Goal: Task Accomplishment & Management: Manage account settings

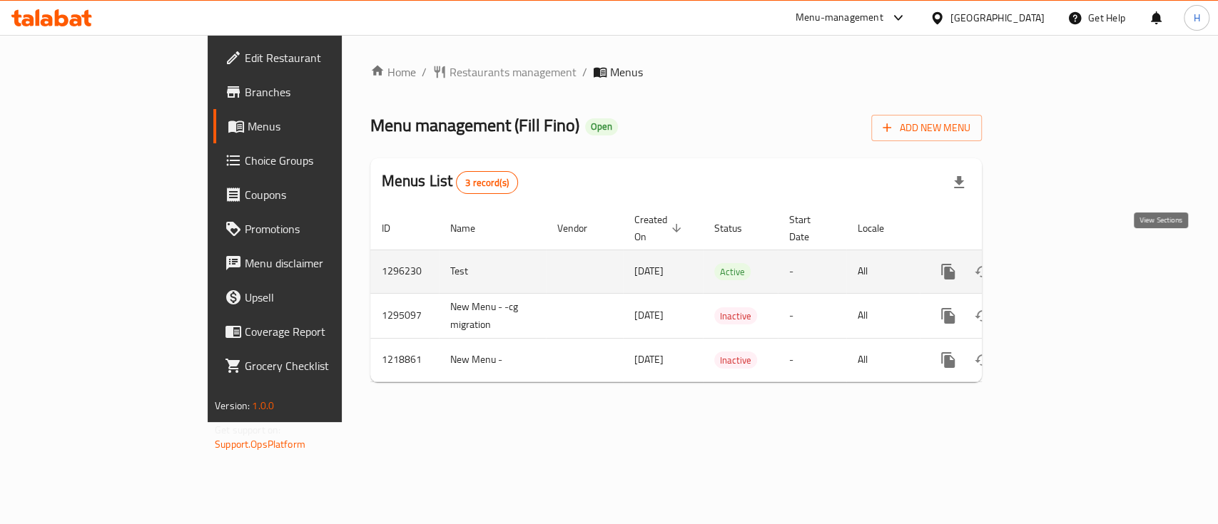
click at [1059, 263] on icon "enhanced table" at bounding box center [1050, 271] width 17 height 17
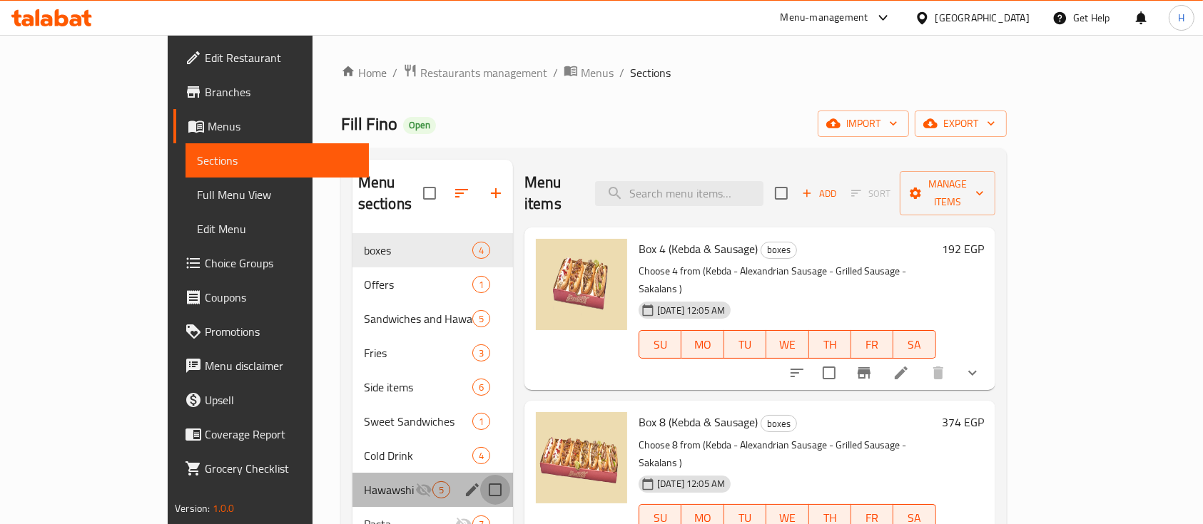
click at [480, 475] on input "Menu sections" at bounding box center [495, 490] width 30 height 30
checkbox input "true"
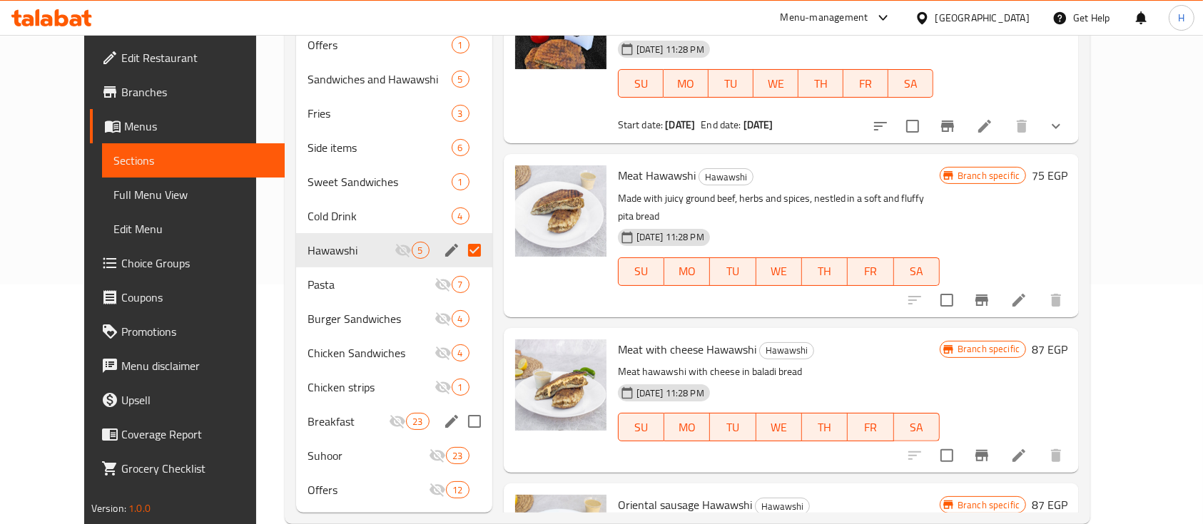
scroll to position [246, 0]
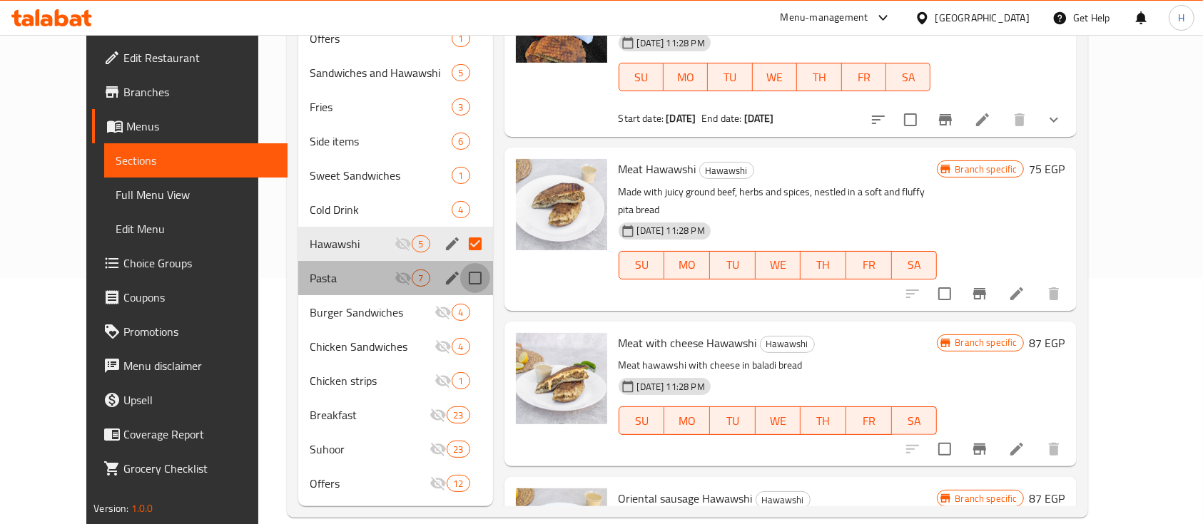
click at [460, 263] on input "Menu sections" at bounding box center [475, 278] width 30 height 30
checkbox input "true"
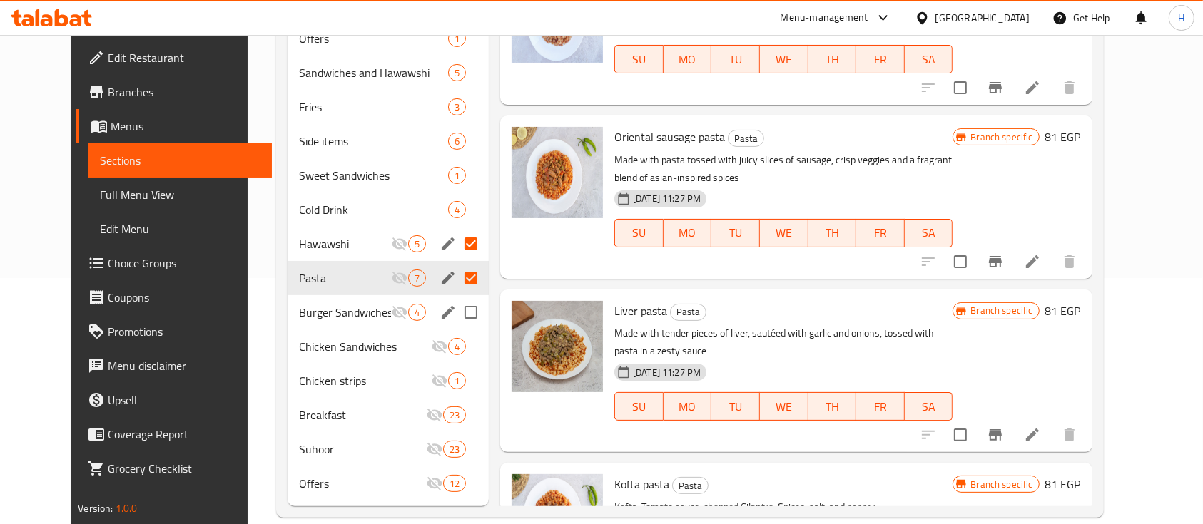
click at [456, 297] on input "Menu sections" at bounding box center [471, 312] width 30 height 30
checkbox input "true"
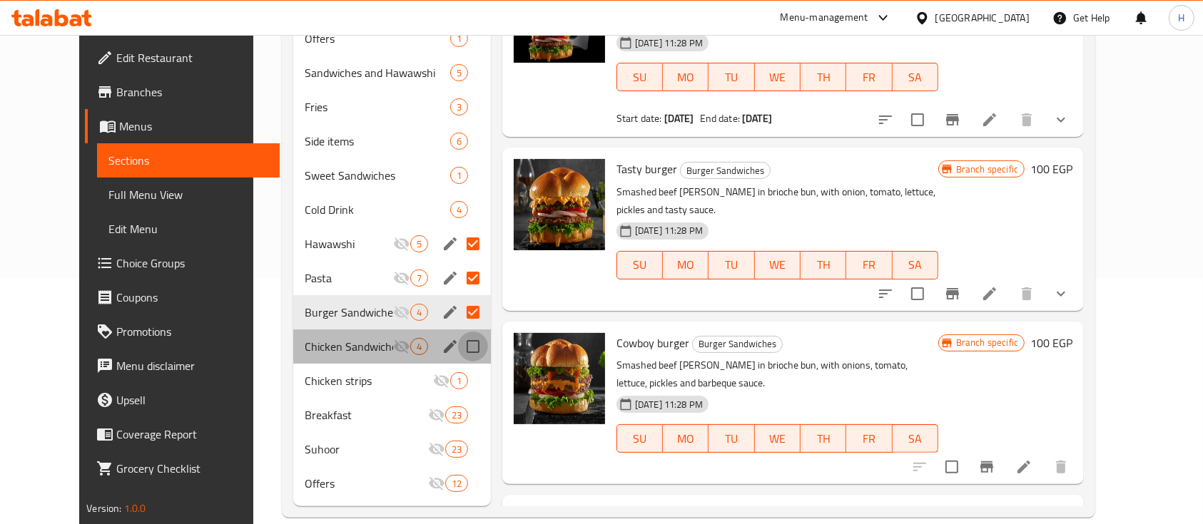
click at [458, 332] on input "Menu sections" at bounding box center [473, 347] width 30 height 30
checkbox input "true"
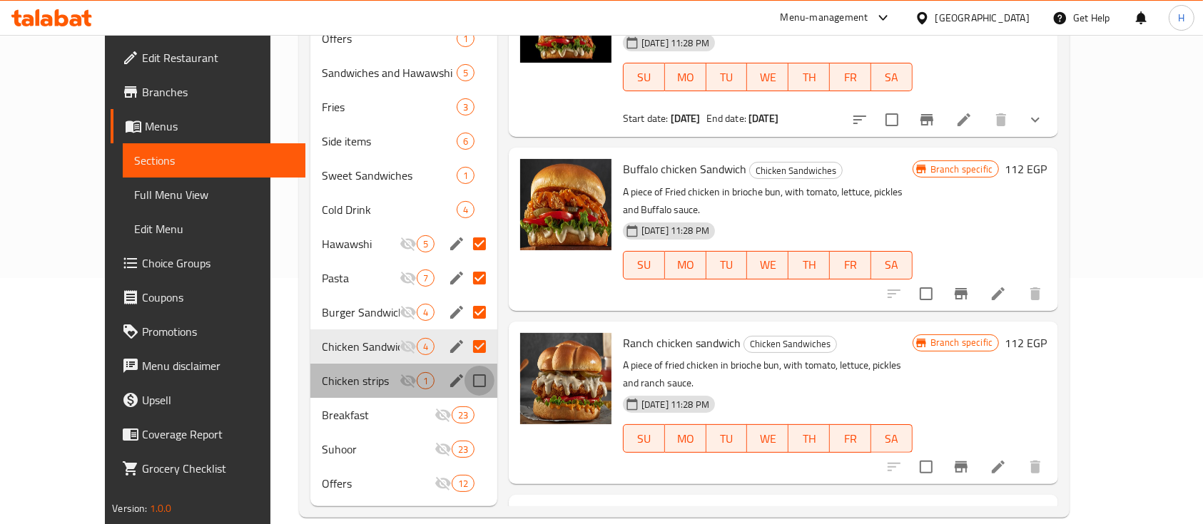
click at [464, 366] on input "Menu sections" at bounding box center [479, 381] width 30 height 30
checkbox input "true"
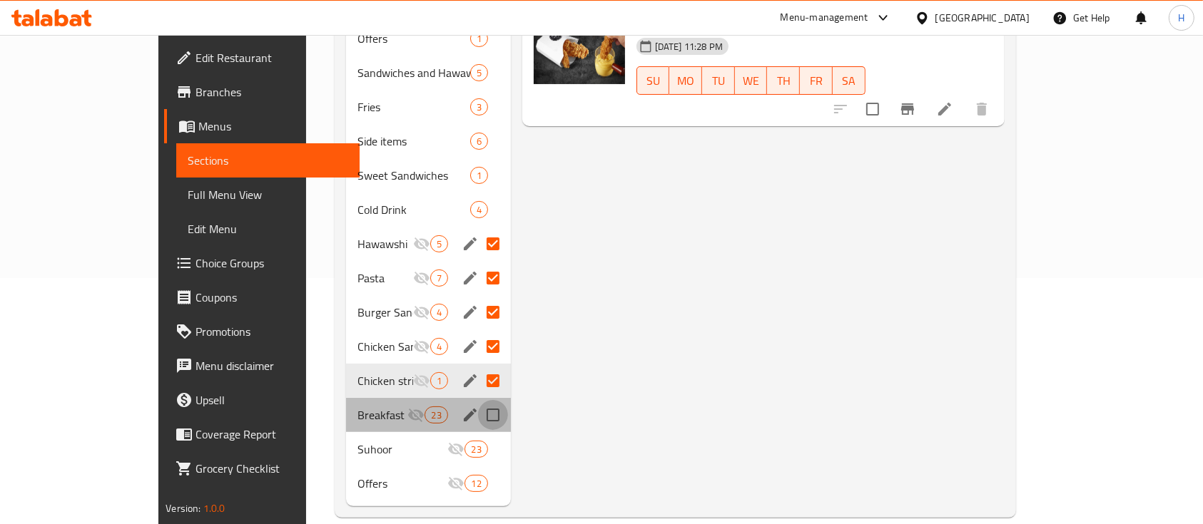
click at [478, 400] on input "Menu sections" at bounding box center [493, 415] width 30 height 30
checkbox input "true"
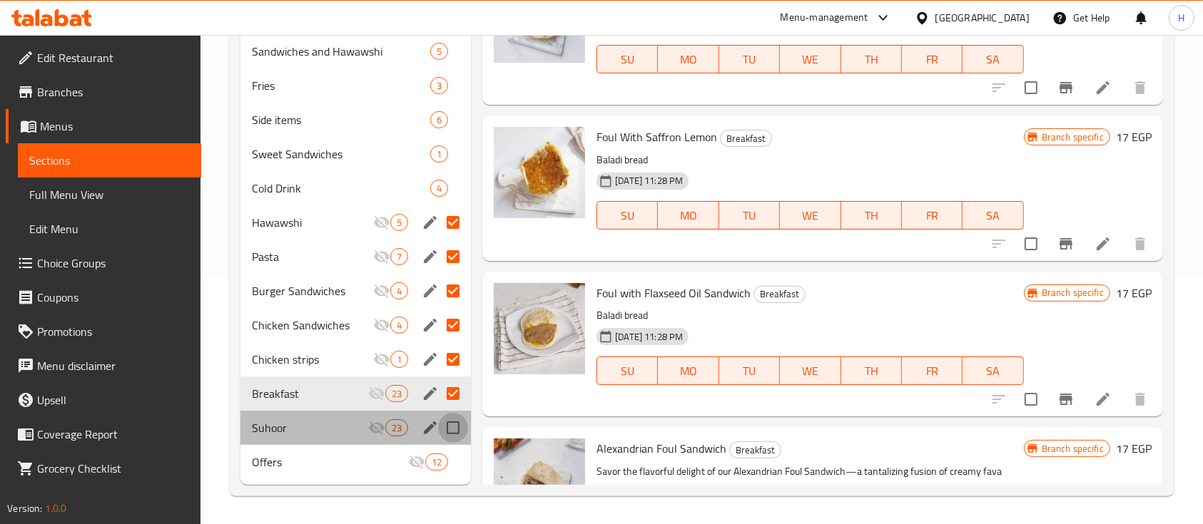
click at [454, 422] on input "Menu sections" at bounding box center [453, 428] width 30 height 30
checkbox input "true"
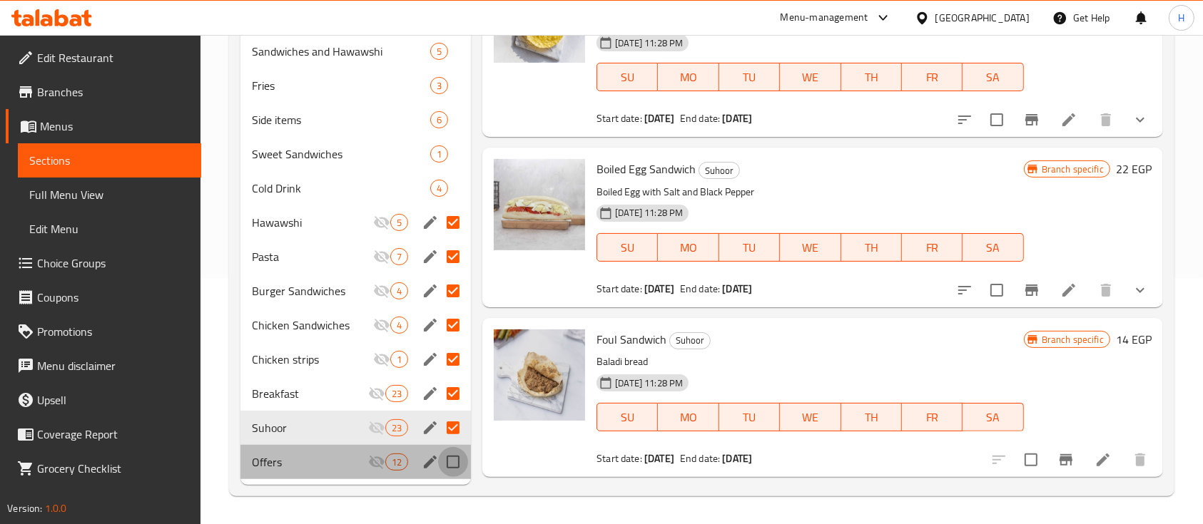
click at [456, 459] on input "Menu sections" at bounding box center [453, 462] width 30 height 30
checkbox input "true"
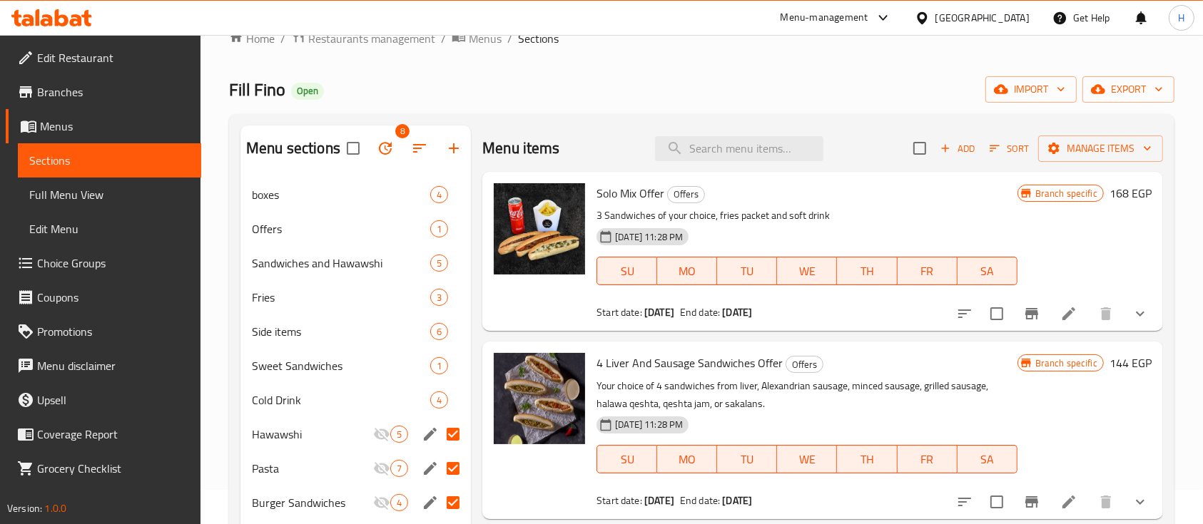
scroll to position [34, 0]
click at [386, 154] on icon "button" at bounding box center [385, 149] width 13 height 13
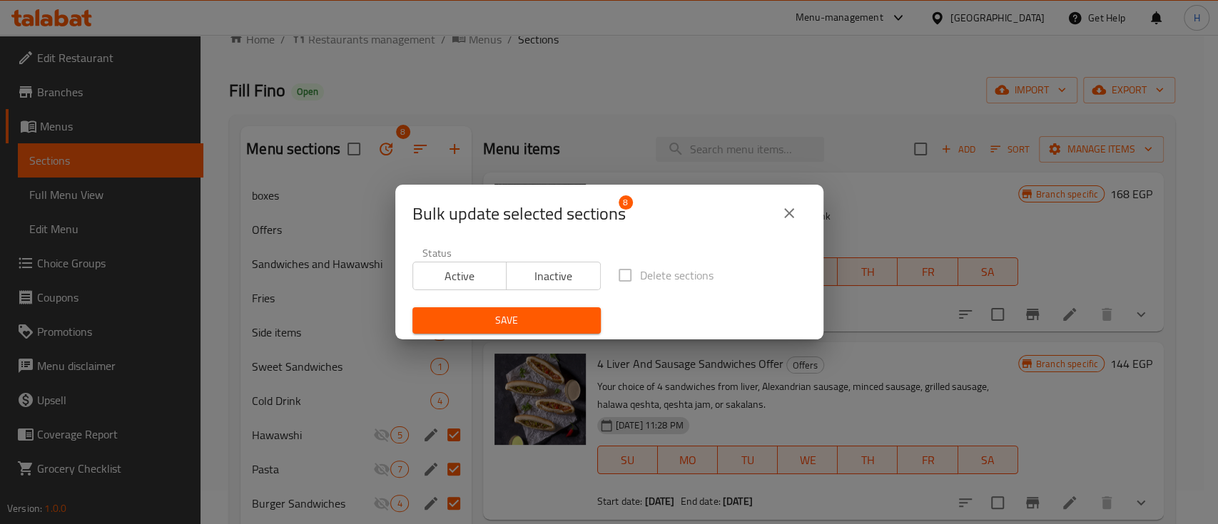
click at [617, 277] on label "Delete sections" at bounding box center [661, 275] width 103 height 30
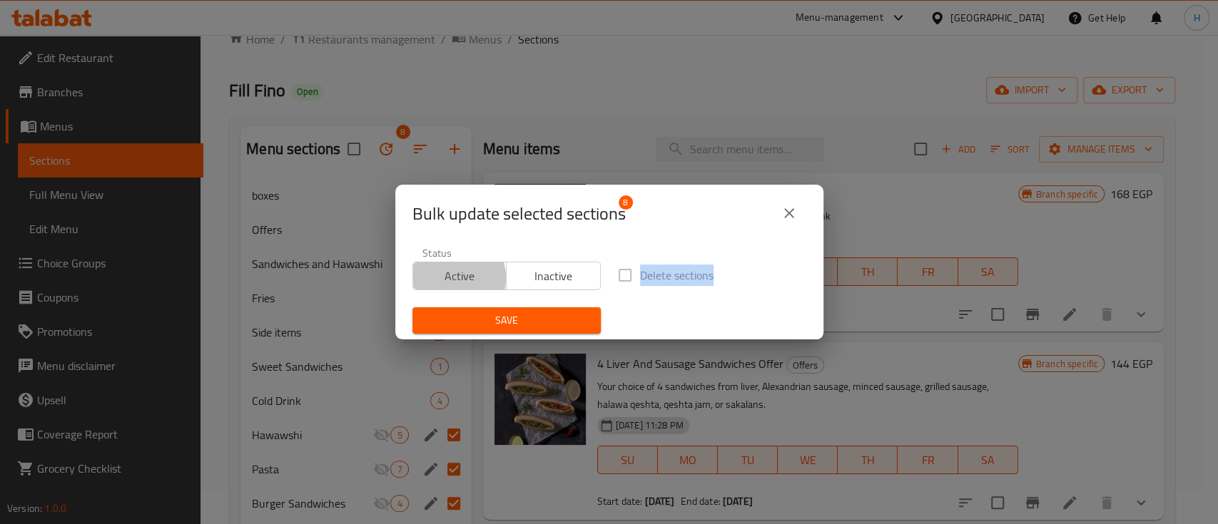
click at [452, 278] on span "Active" at bounding box center [460, 276] width 83 height 21
click at [621, 279] on label "Delete sections" at bounding box center [661, 275] width 103 height 30
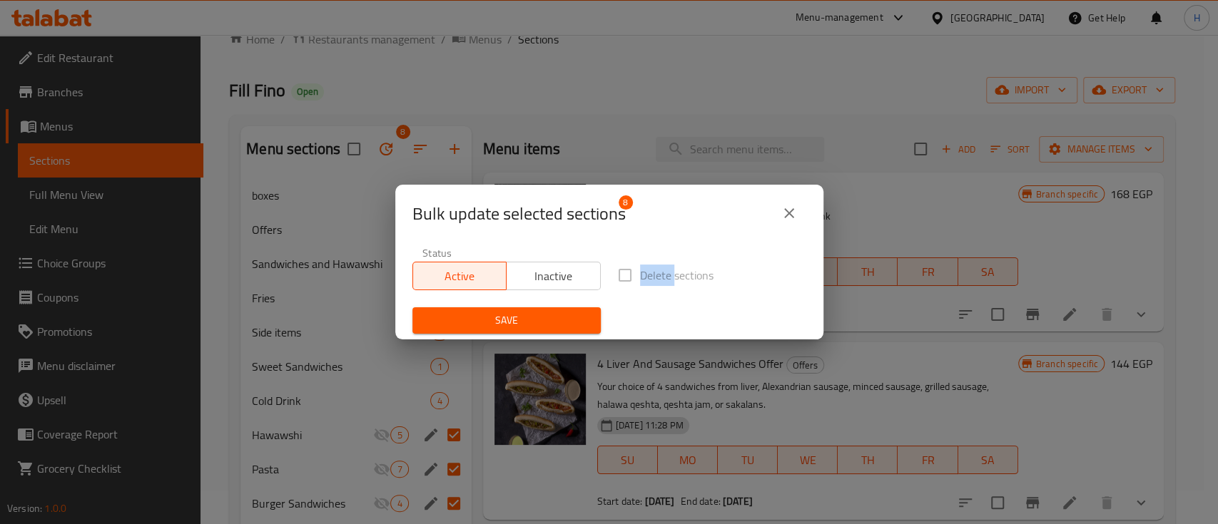
click at [621, 279] on label "Delete sections" at bounding box center [661, 275] width 103 height 30
click at [782, 219] on icon "close" at bounding box center [788, 213] width 17 height 17
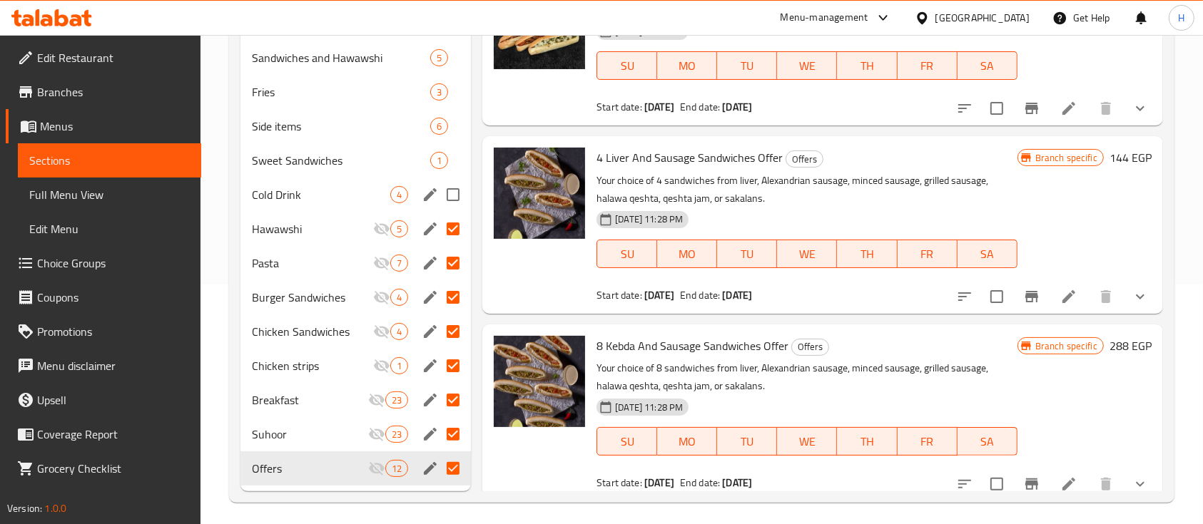
scroll to position [245, 0]
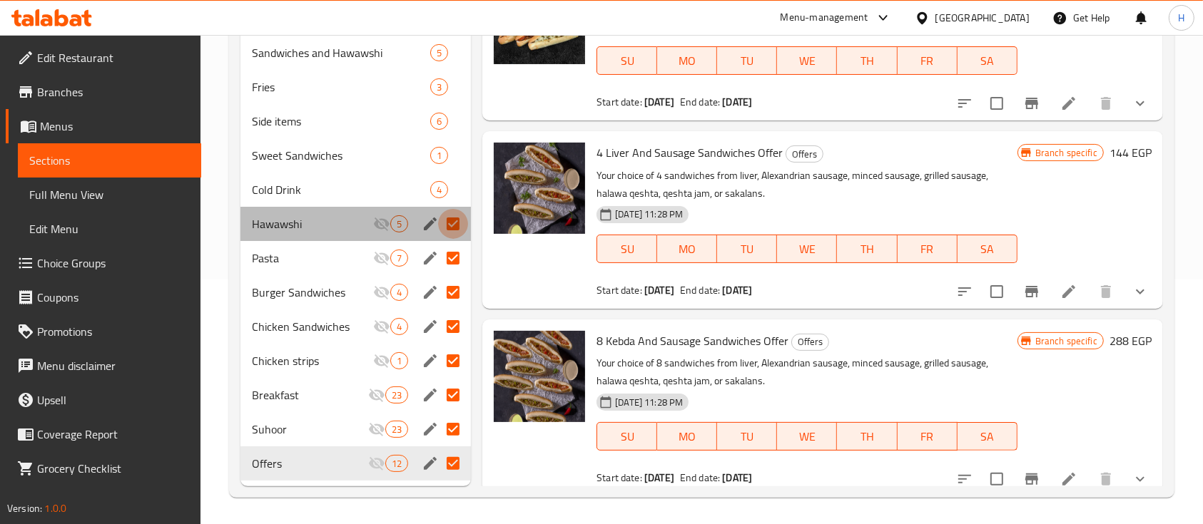
click at [441, 225] on input "Menu sections" at bounding box center [453, 224] width 30 height 30
checkbox input "false"
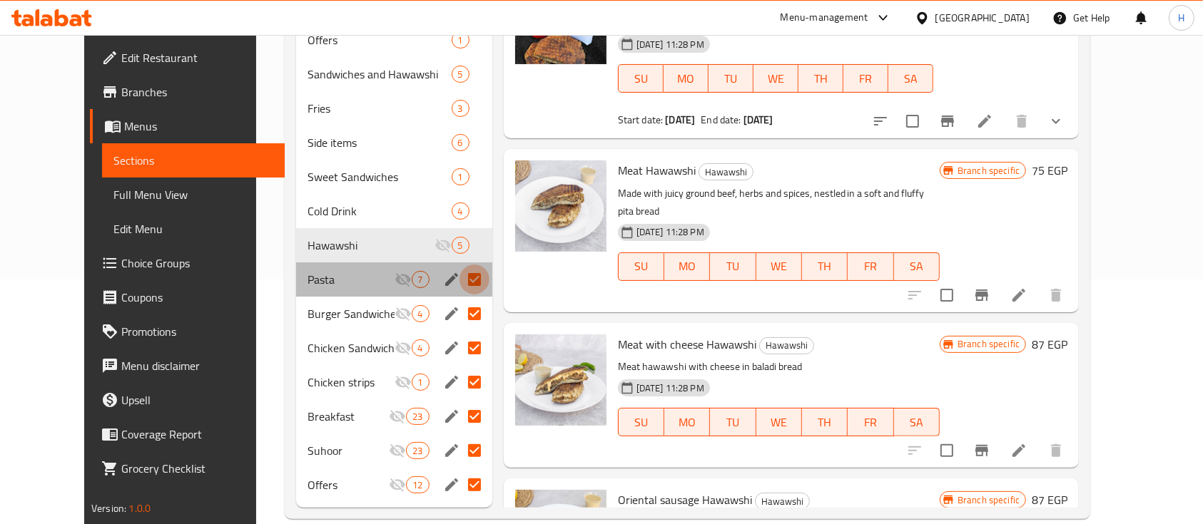
click at [459, 265] on input "Menu sections" at bounding box center [474, 280] width 30 height 30
checkbox input "false"
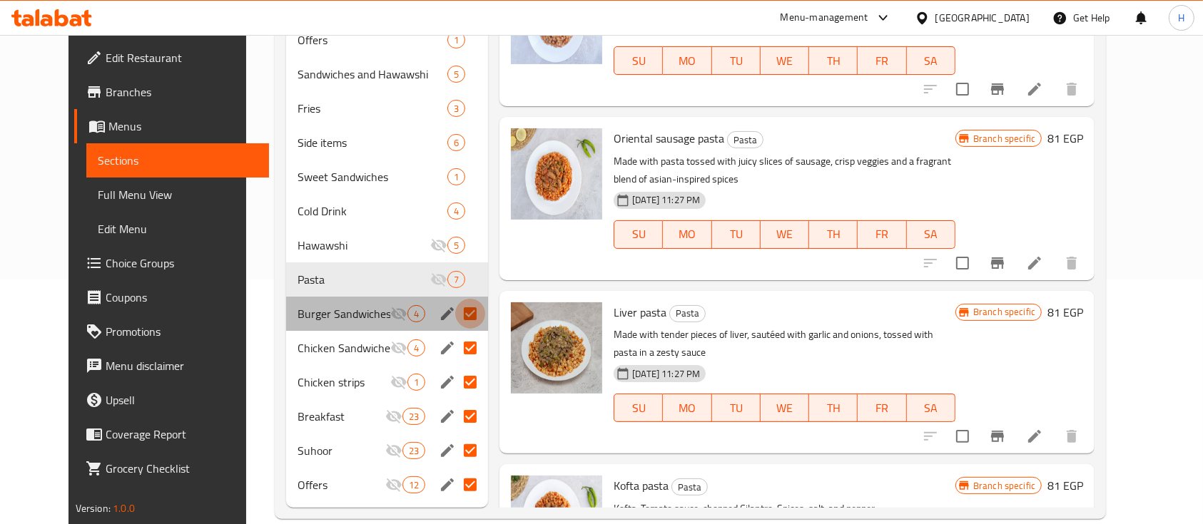
click at [455, 299] on input "Menu sections" at bounding box center [470, 314] width 30 height 30
checkbox input "false"
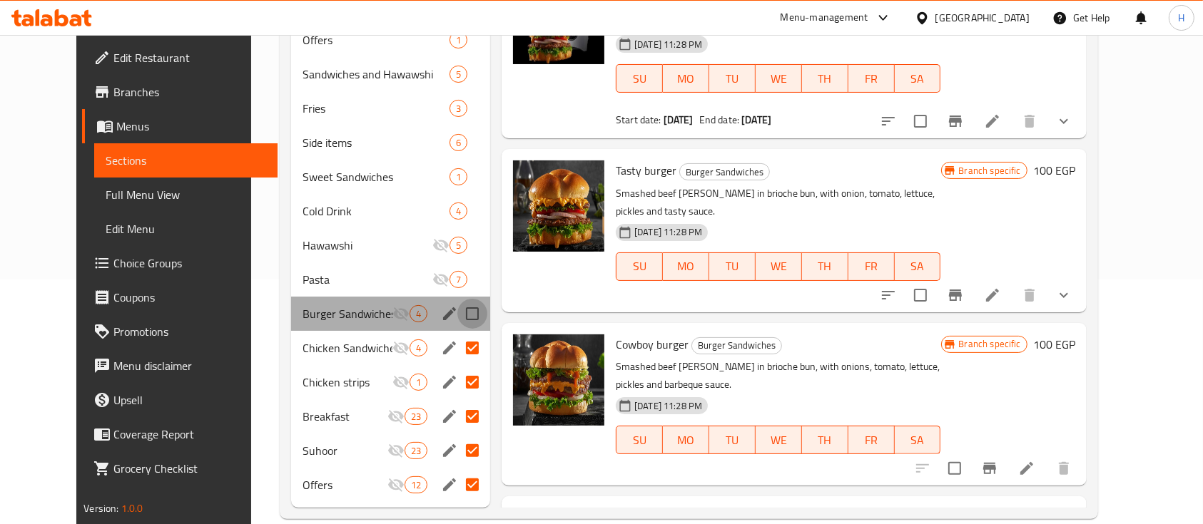
click at [457, 299] on input "Menu sections" at bounding box center [472, 314] width 30 height 30
checkbox input "true"
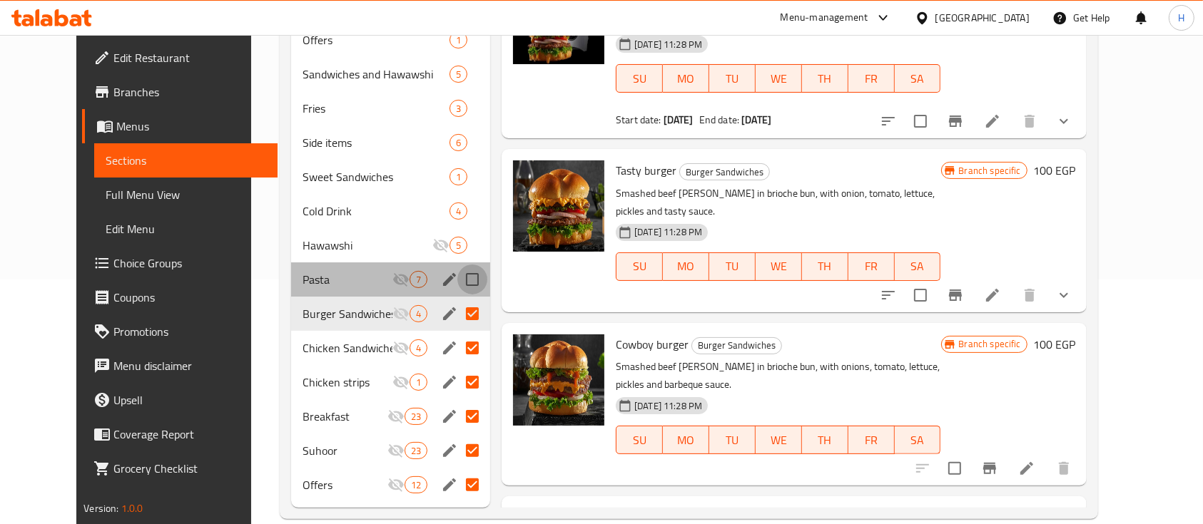
click at [457, 265] on input "Menu sections" at bounding box center [472, 280] width 30 height 30
checkbox input "true"
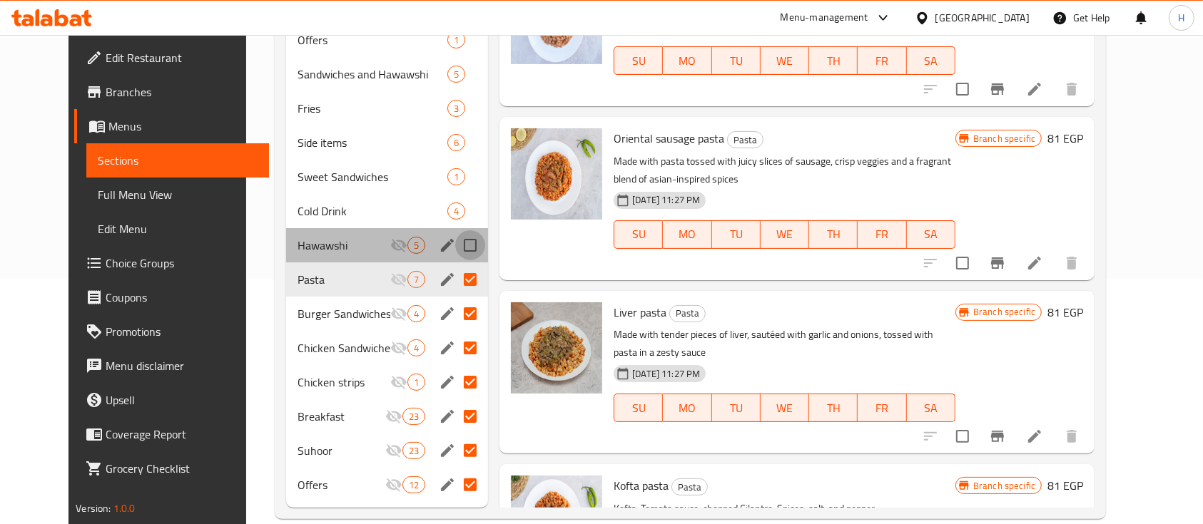
click at [456, 230] on input "Menu sections" at bounding box center [470, 245] width 30 height 30
checkbox input "true"
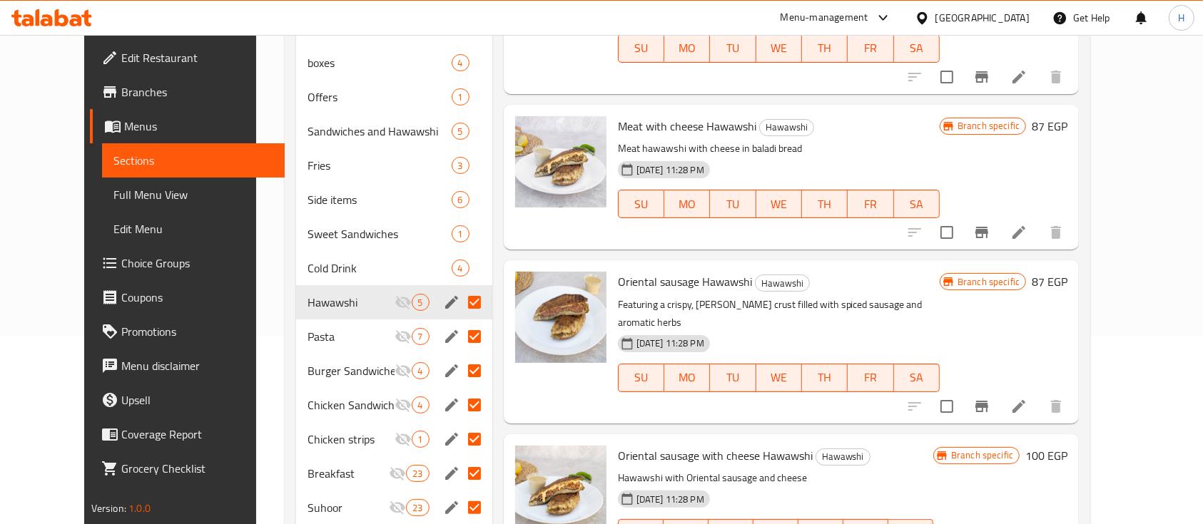
scroll to position [246, 0]
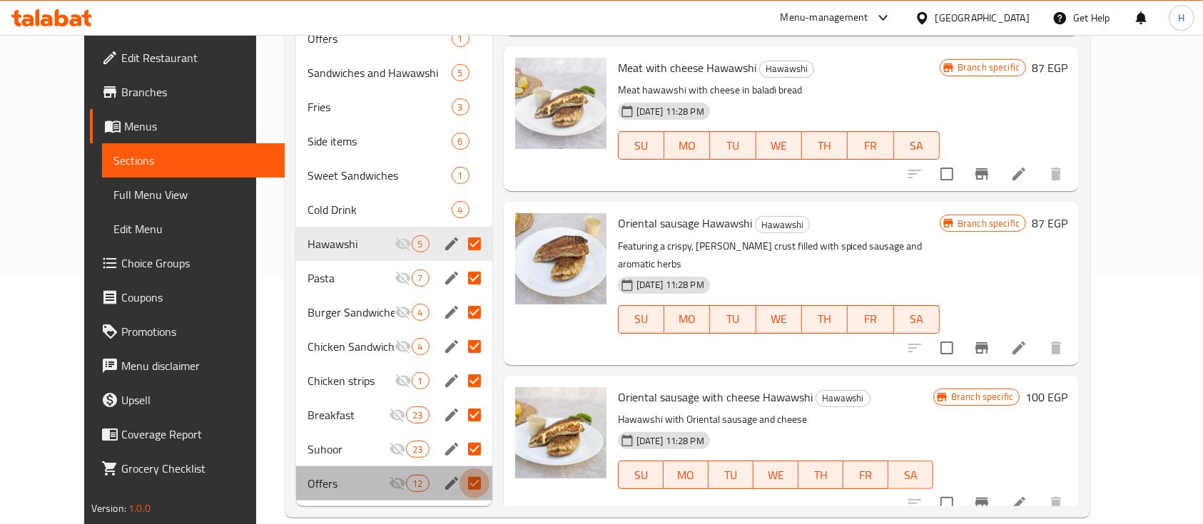
click at [459, 469] on input "Menu sections" at bounding box center [474, 484] width 30 height 30
checkbox input "false"
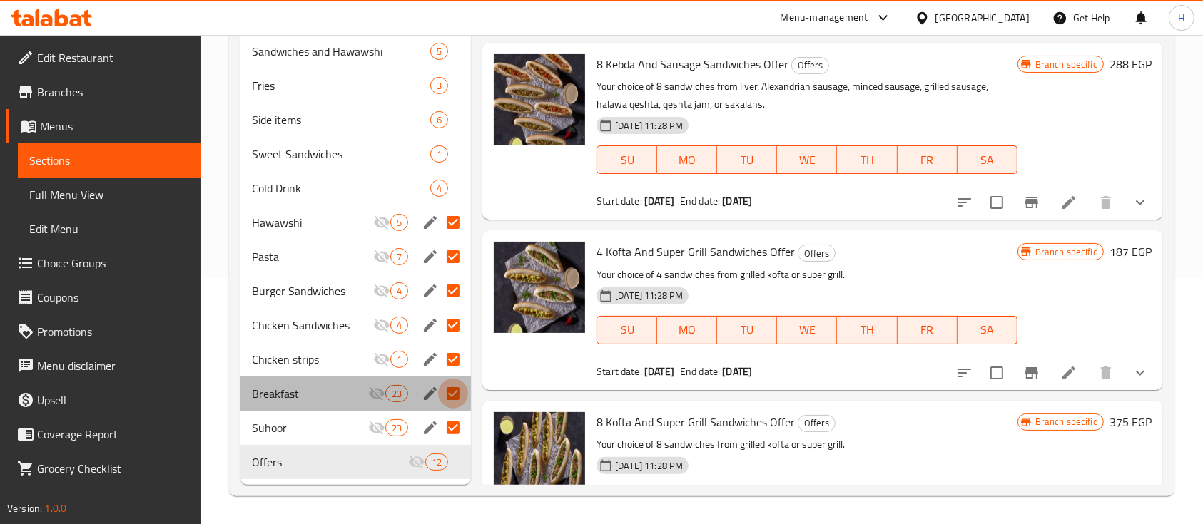
click at [458, 397] on input "Menu sections" at bounding box center [453, 394] width 30 height 30
checkbox input "false"
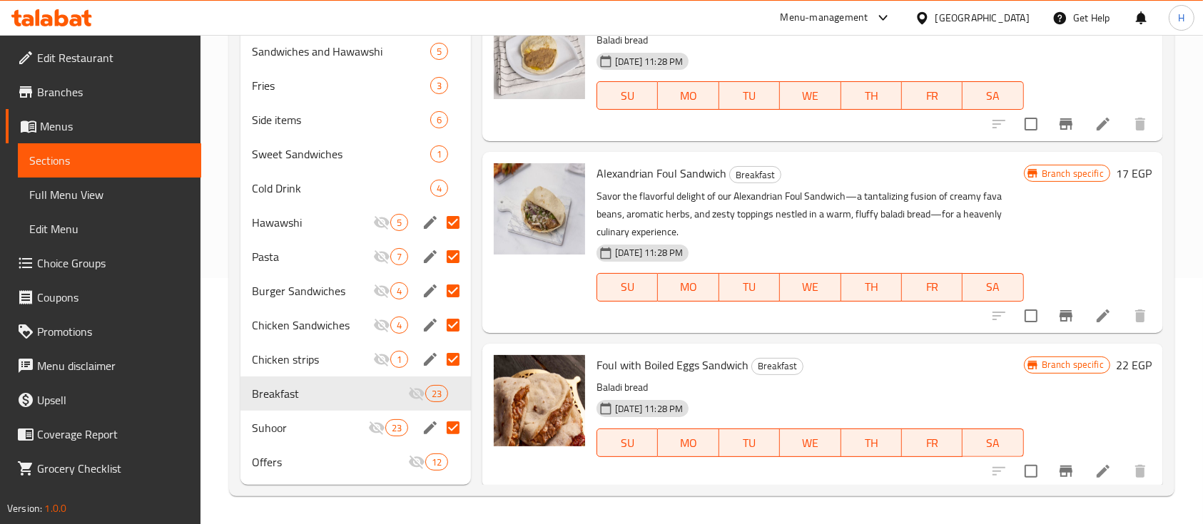
click at [204, 311] on div "Home / Restaurants management / Menus / Sections Fill Fino Open import export M…" at bounding box center [701, 157] width 1002 height 736
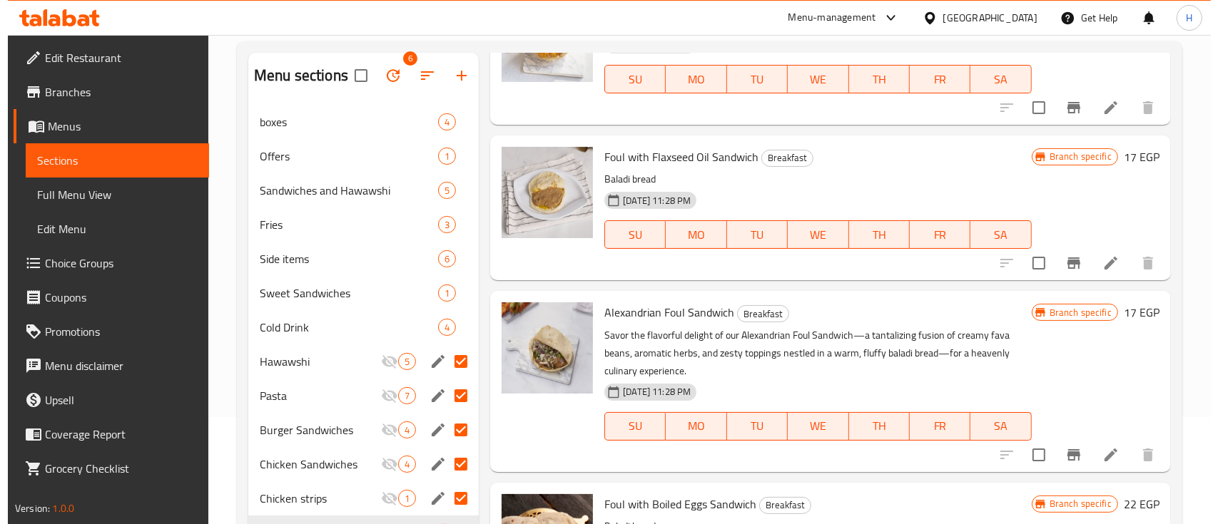
scroll to position [83, 0]
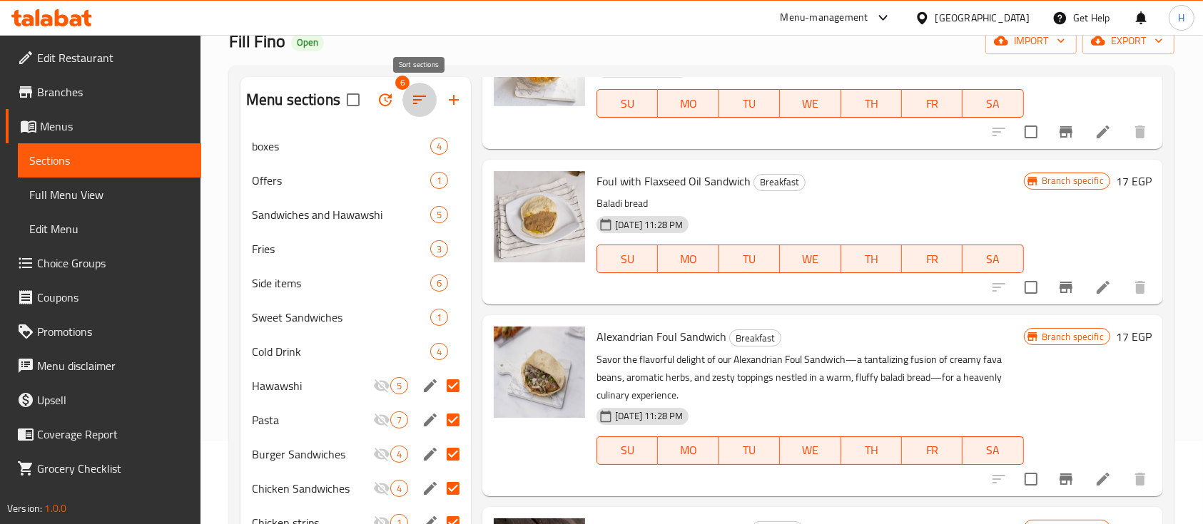
click at [411, 103] on icon "button" at bounding box center [419, 99] width 17 height 17
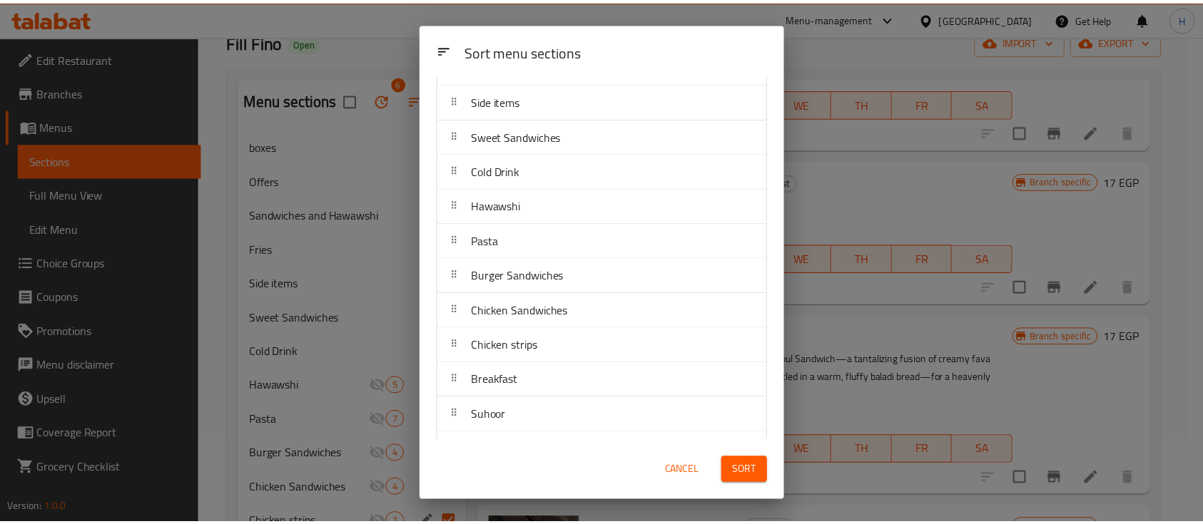
scroll to position [204, 0]
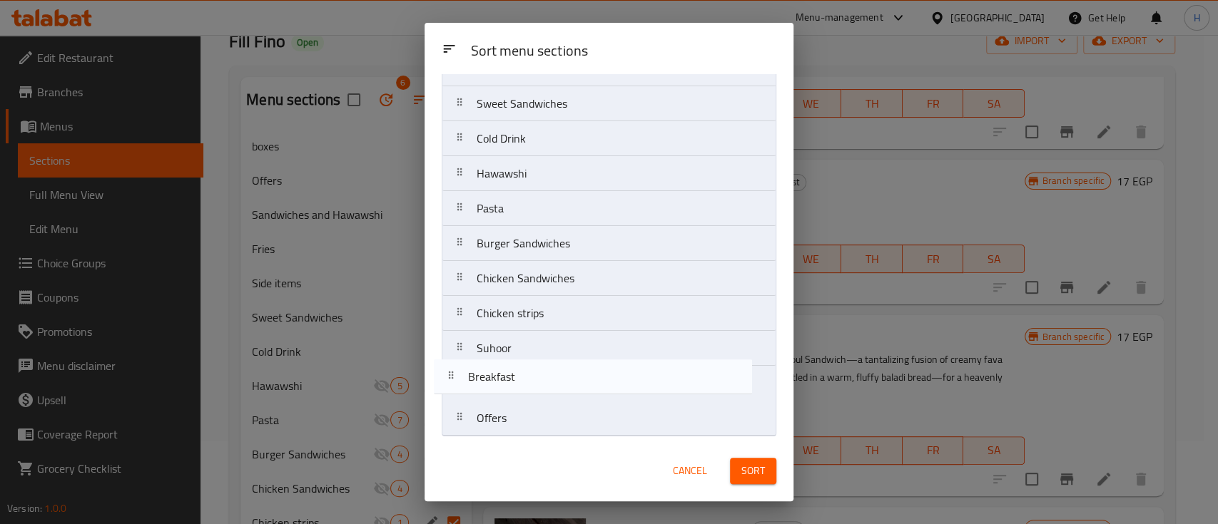
drag, startPoint x: 565, startPoint y: 362, endPoint x: 554, endPoint y: 400, distance: 40.2
click at [554, 400] on nav "boxes Offers Sandwiches and Hawawshi Fries Side items Sweet Sandwiches Cold Dri…" at bounding box center [609, 174] width 335 height 526
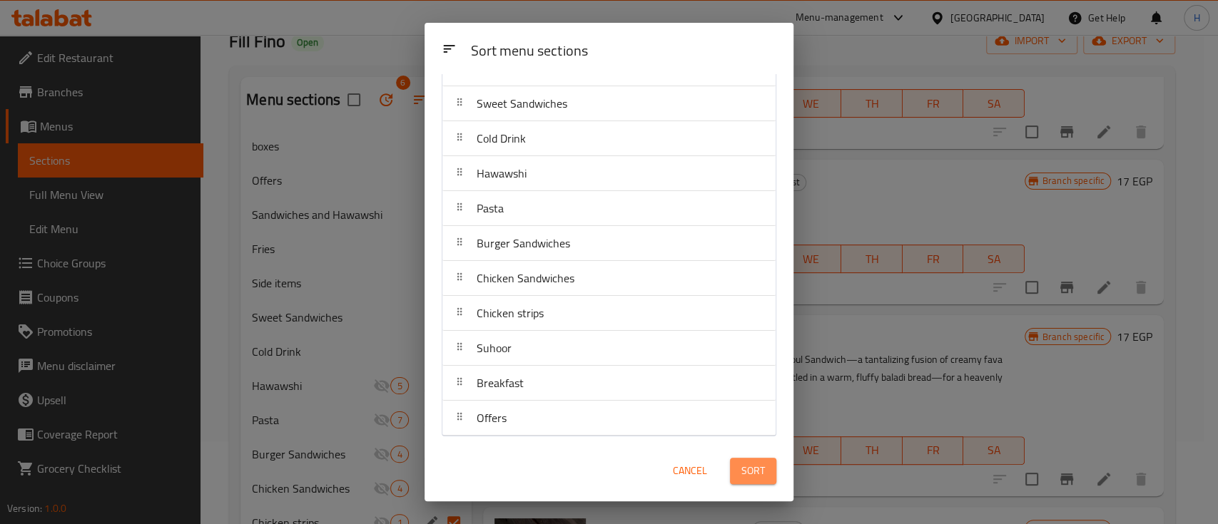
click at [748, 474] on span "Sort" at bounding box center [753, 471] width 24 height 18
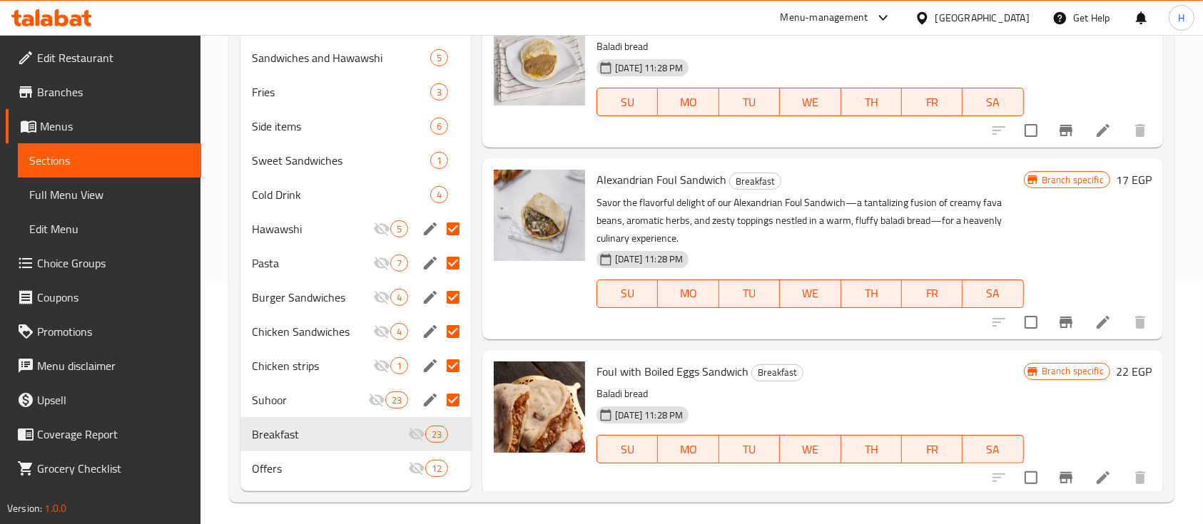
scroll to position [0, 0]
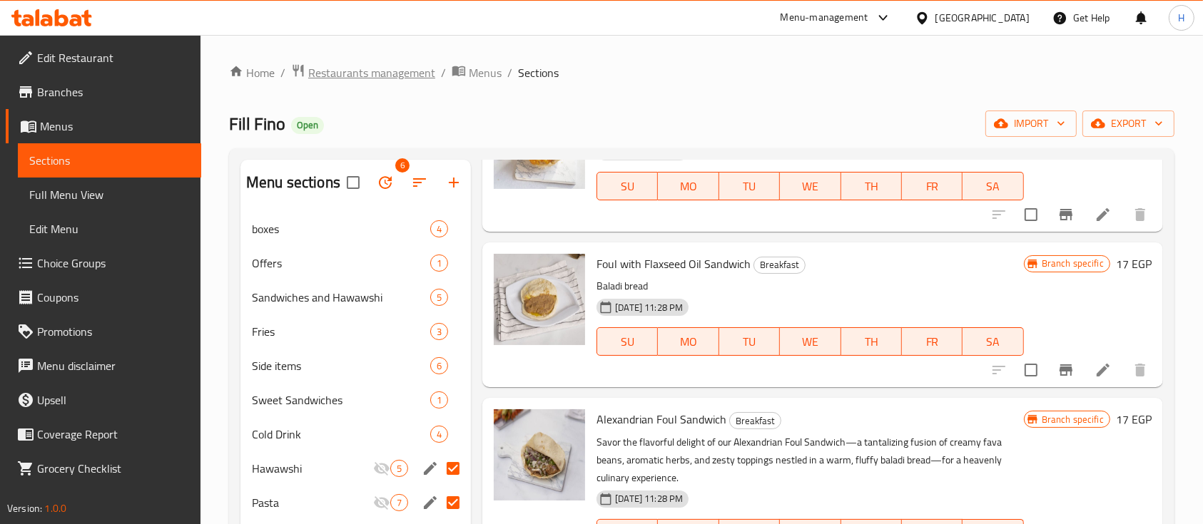
click at [338, 81] on span "Restaurants management" at bounding box center [371, 72] width 127 height 17
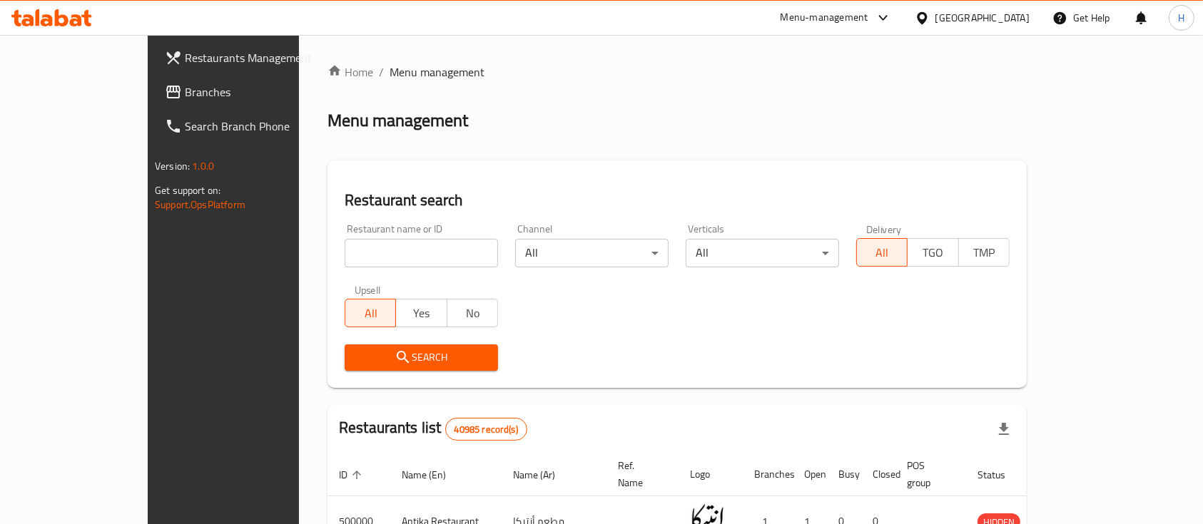
click at [355, 232] on div "Restaurant name or ID Restaurant name or ID" at bounding box center [421, 246] width 153 height 44
click at [355, 240] on input "search" at bounding box center [421, 253] width 153 height 29
type input "tayer ya fatayer"
click button "Search" at bounding box center [421, 358] width 153 height 26
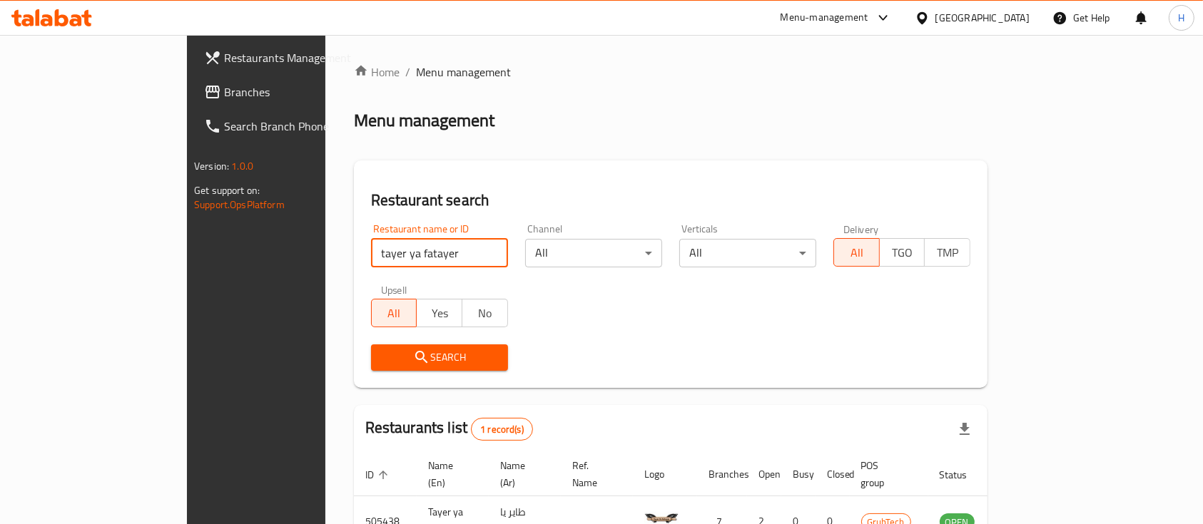
click at [371, 240] on input "tayer ya fatayer" at bounding box center [439, 253] width 137 height 29
click at [1016, 49] on div "Home / Menu management Menu management Restaurant search Restaurant name or ID …" at bounding box center [670, 329] width 691 height 589
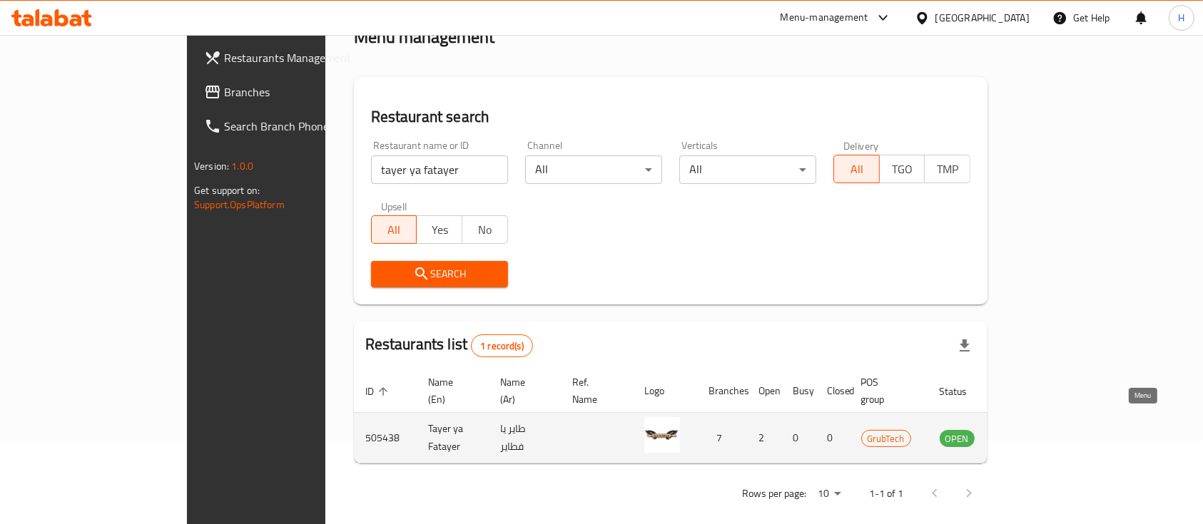
click at [1041, 429] on link "enhanced table" at bounding box center [1027, 437] width 26 height 17
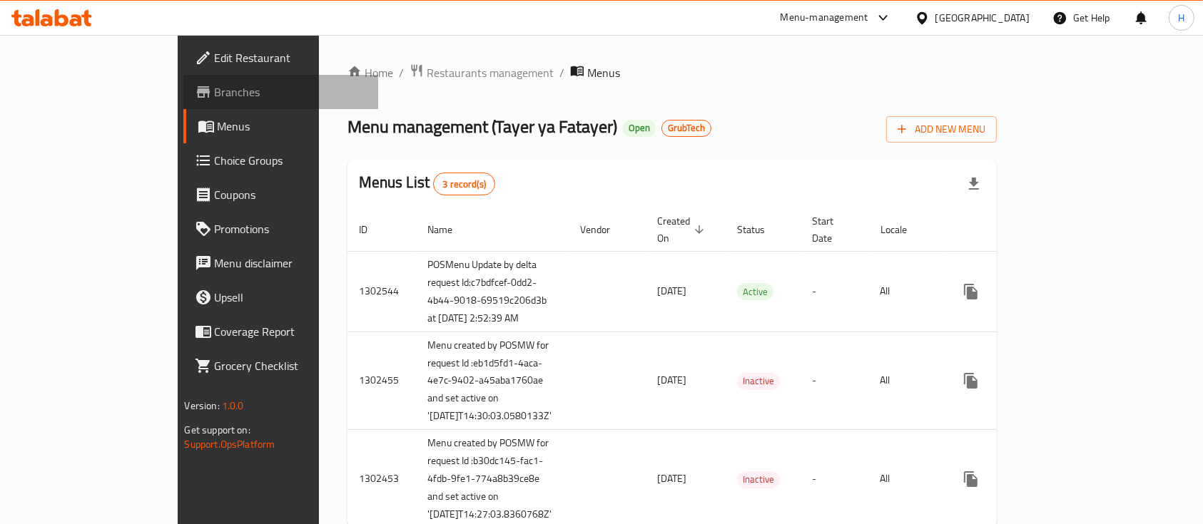
click at [215, 97] on span "Branches" at bounding box center [291, 91] width 153 height 17
click at [218, 131] on span "Menus" at bounding box center [293, 126] width 150 height 17
drag, startPoint x: 66, startPoint y: 56, endPoint x: 97, endPoint y: 66, distance: 32.3
click at [215, 55] on span "Edit Restaurant" at bounding box center [291, 57] width 153 height 17
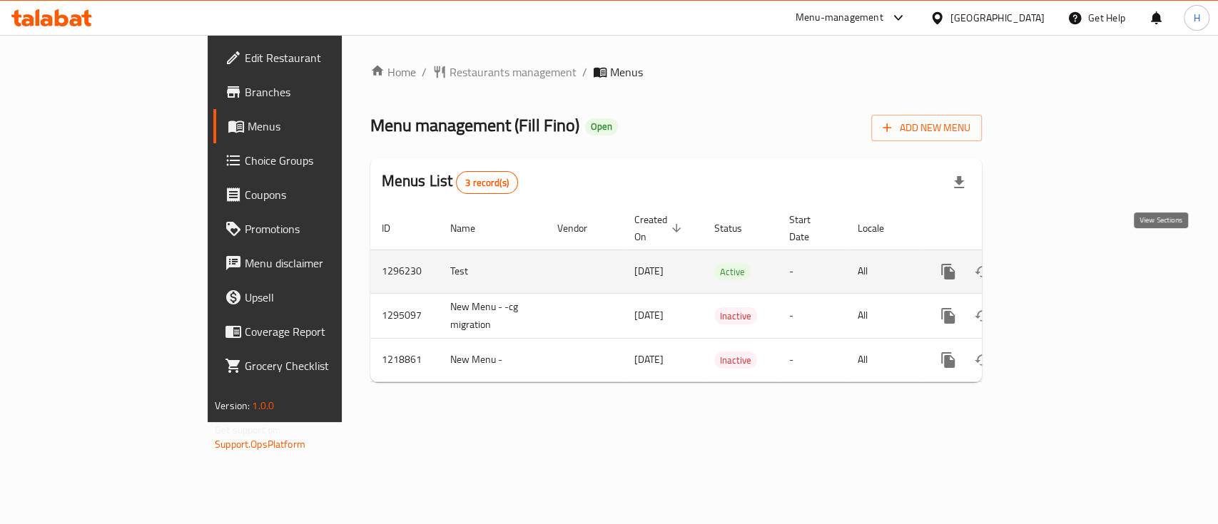
click at [1057, 265] on icon "enhanced table" at bounding box center [1050, 271] width 13 height 13
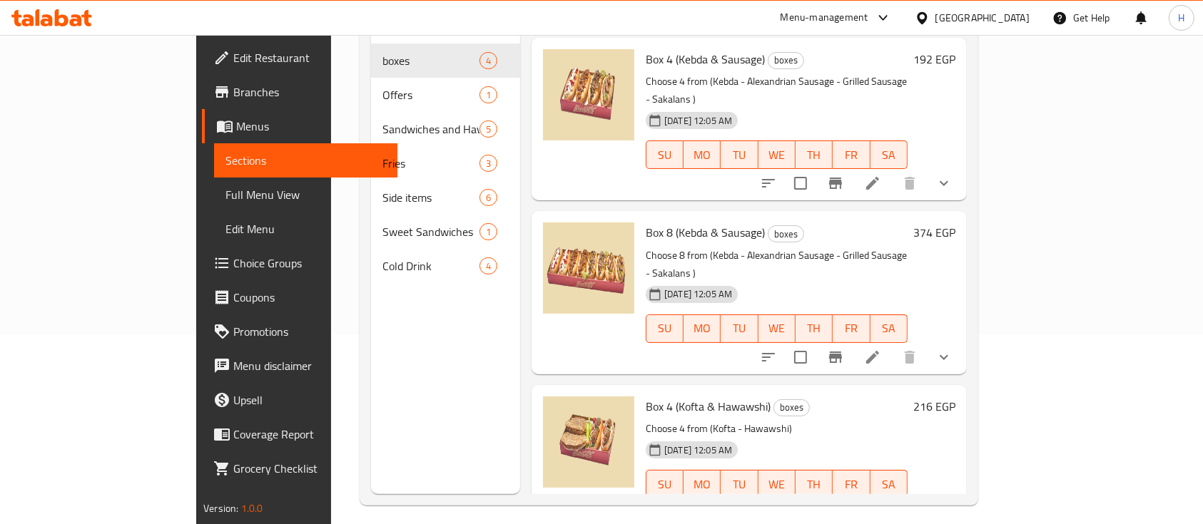
scroll to position [95, 0]
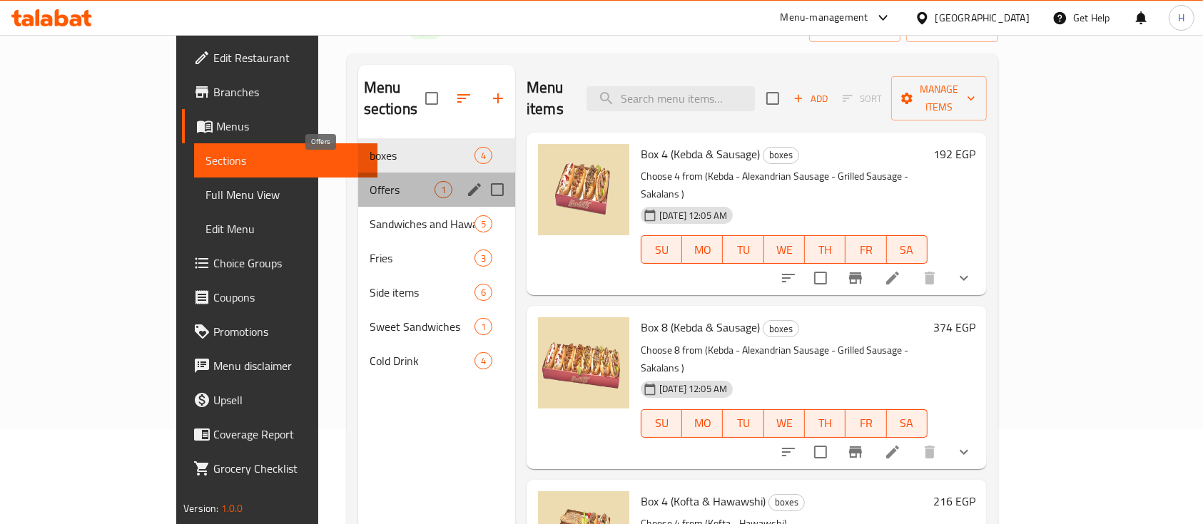
click at [370, 181] on span "Offers" at bounding box center [402, 189] width 65 height 17
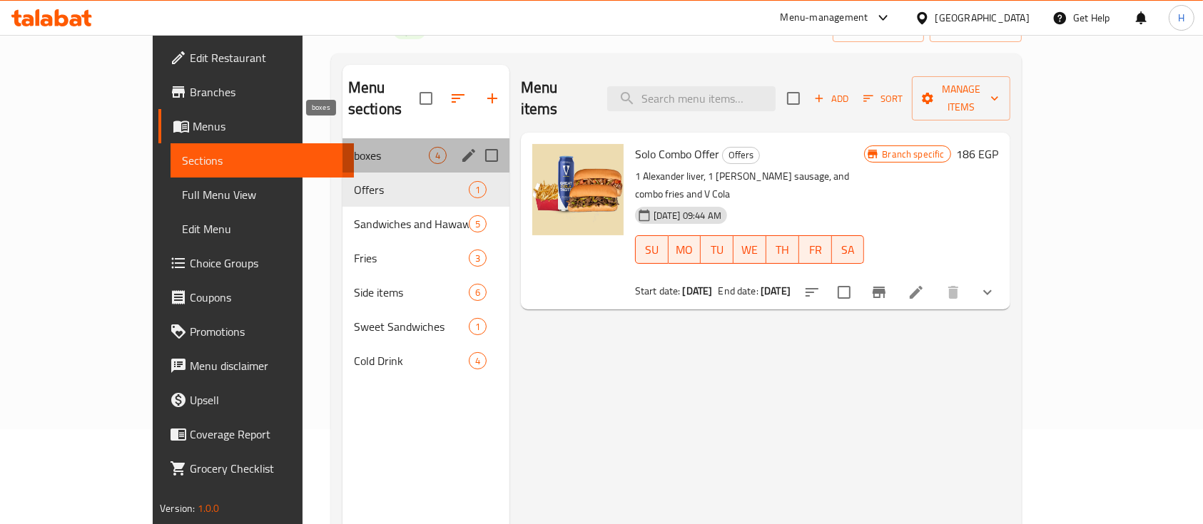
click at [354, 147] on span "boxes" at bounding box center [391, 155] width 75 height 17
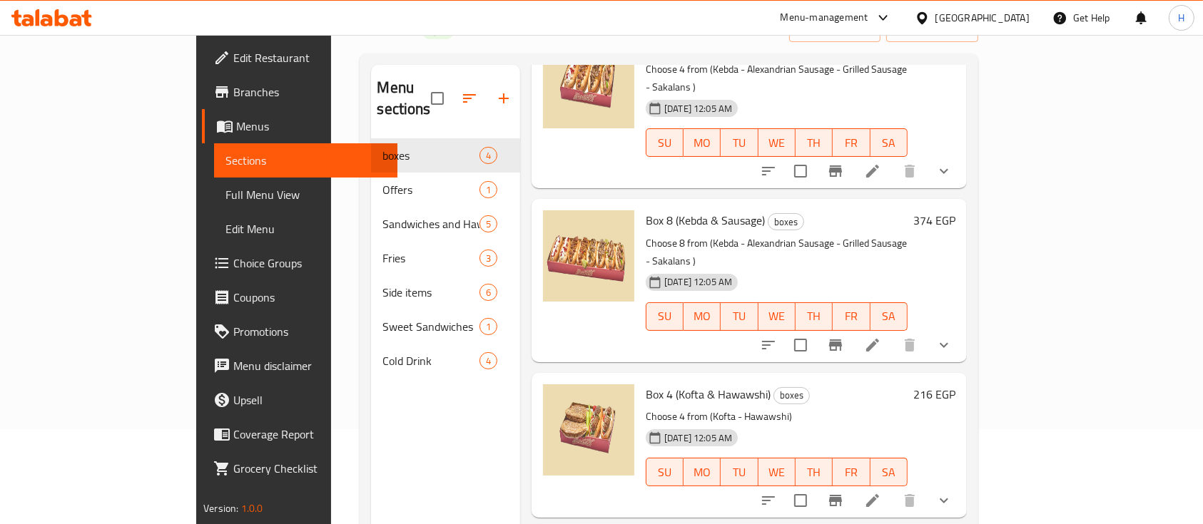
scroll to position [134, 0]
